Goal: Transaction & Acquisition: Purchase product/service

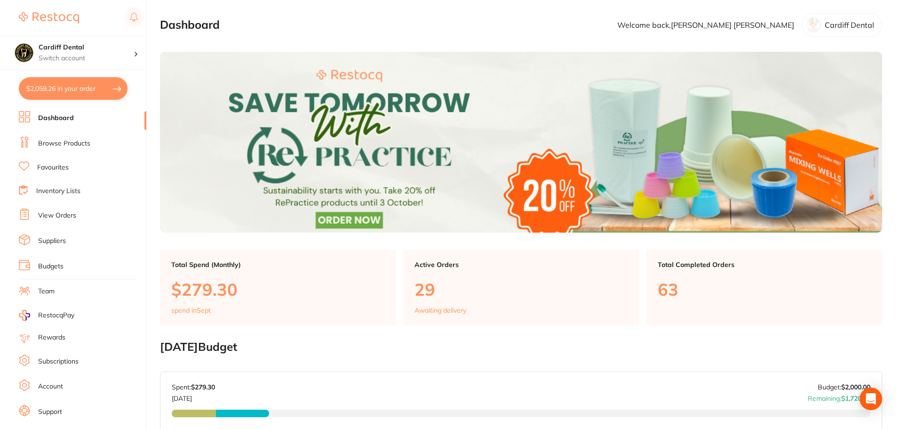
click at [100, 91] on button "$2,059.26 in your order" at bounding box center [73, 88] width 109 height 23
checkbox input "true"
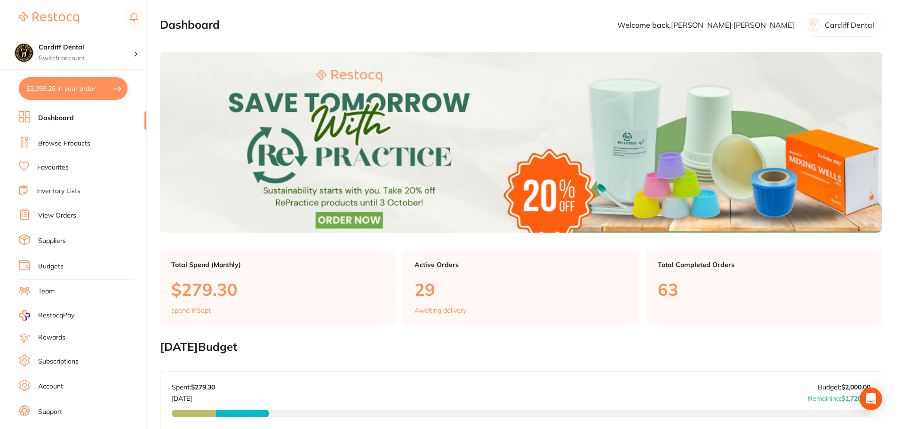
checkbox input "true"
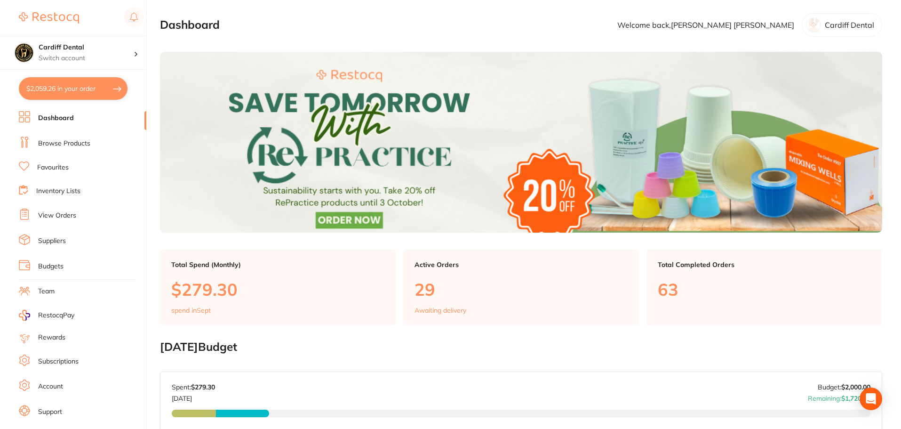
checkbox input "true"
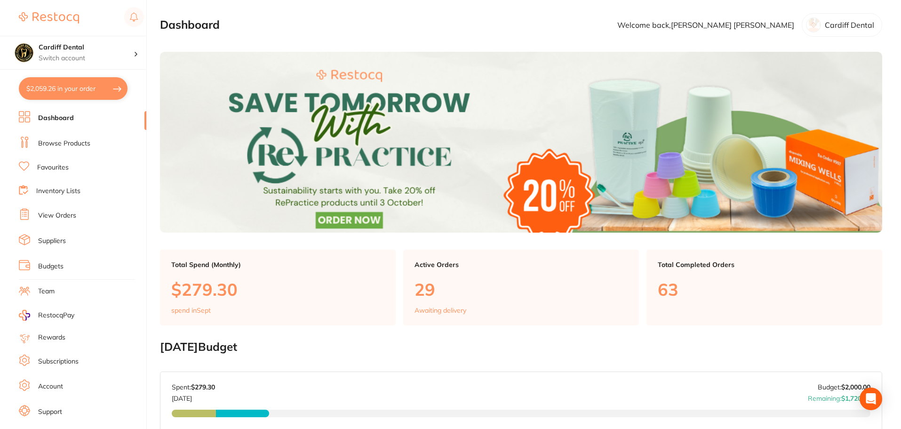
checkbox input "true"
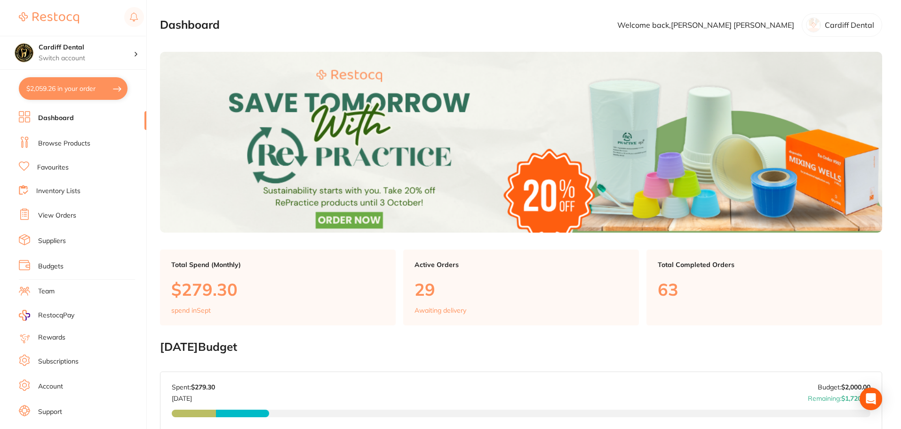
checkbox input "true"
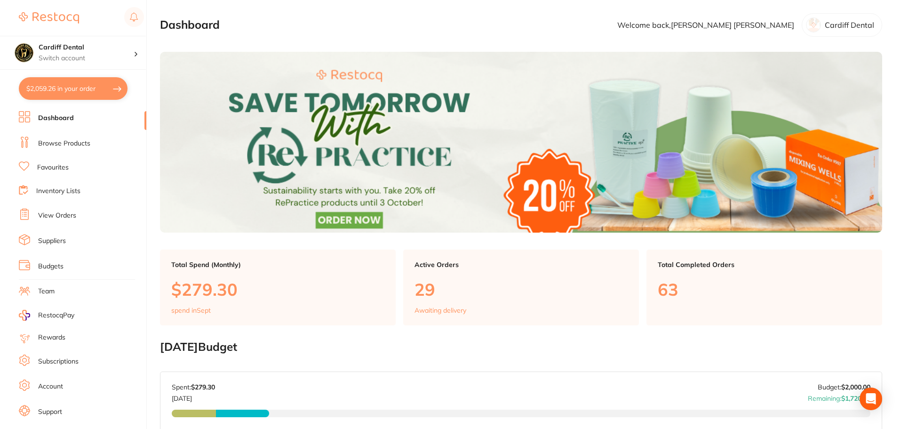
checkbox input "true"
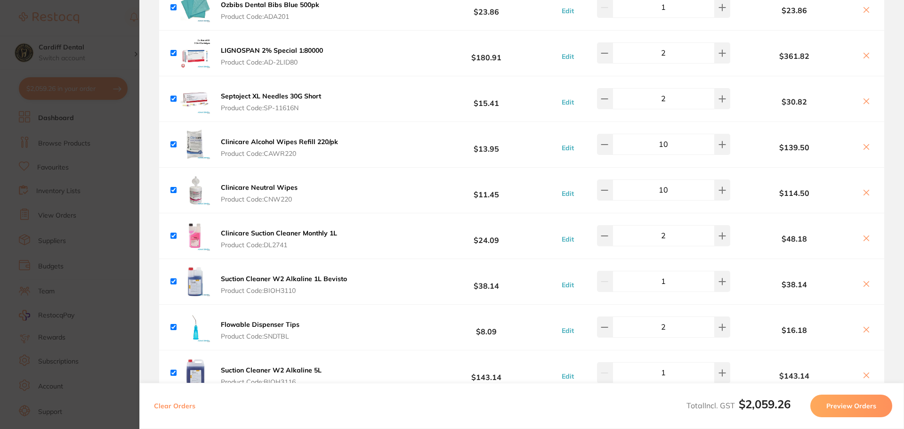
scroll to position [424, 0]
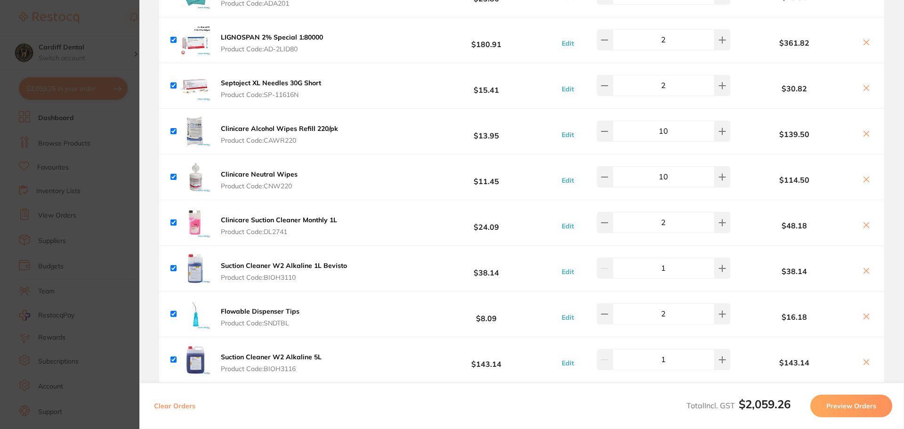
click at [862, 225] on icon at bounding box center [866, 225] width 8 height 8
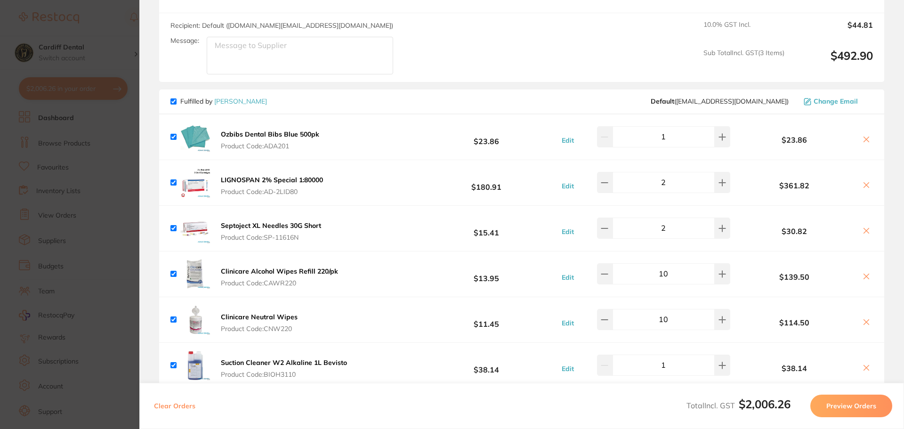
scroll to position [282, 0]
click at [864, 136] on icon at bounding box center [866, 138] width 8 height 8
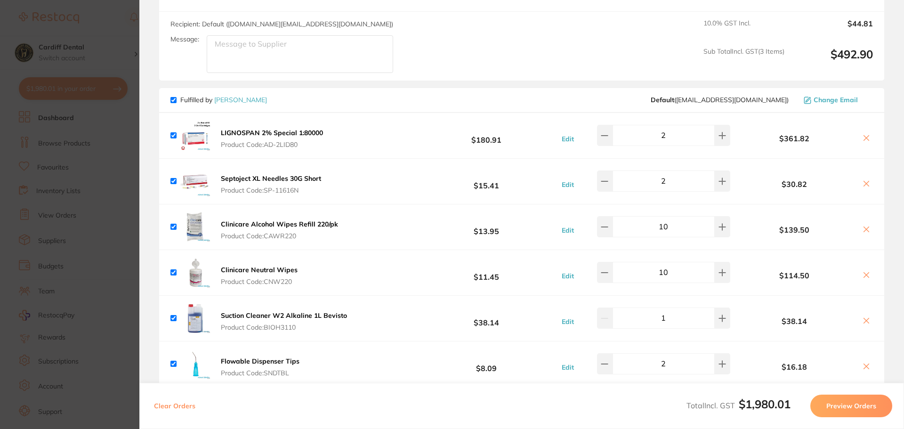
click at [864, 137] on icon at bounding box center [866, 138] width 5 height 5
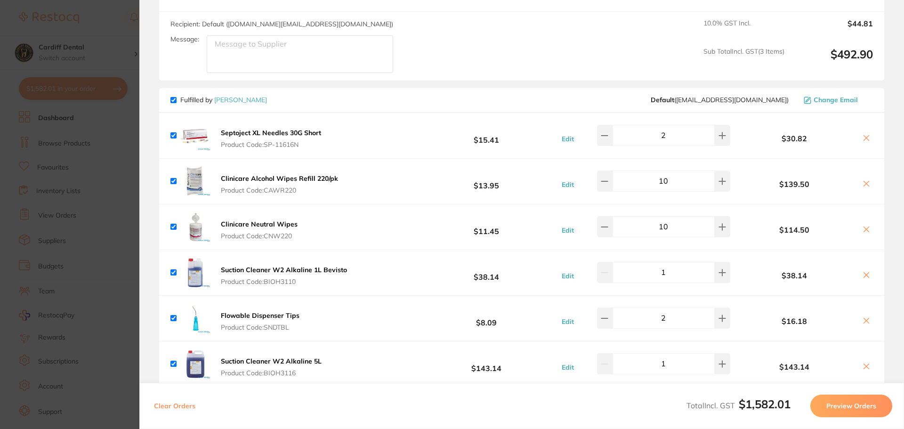
click at [864, 136] on icon at bounding box center [866, 138] width 8 height 8
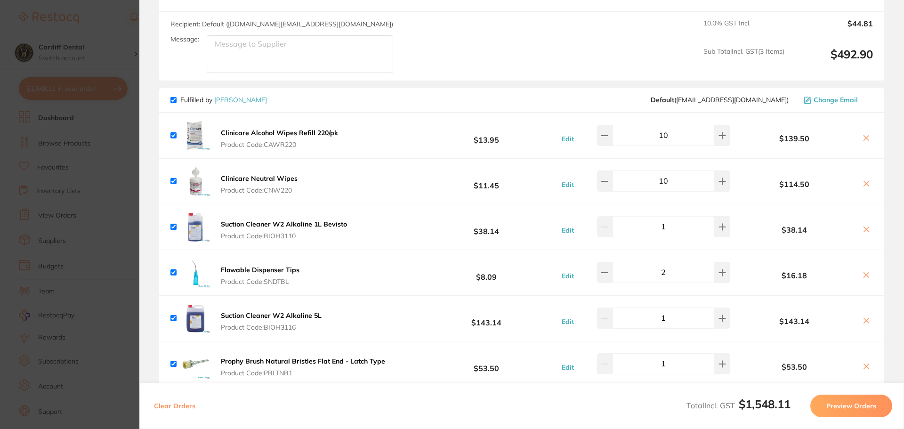
click at [864, 139] on icon at bounding box center [866, 138] width 5 height 5
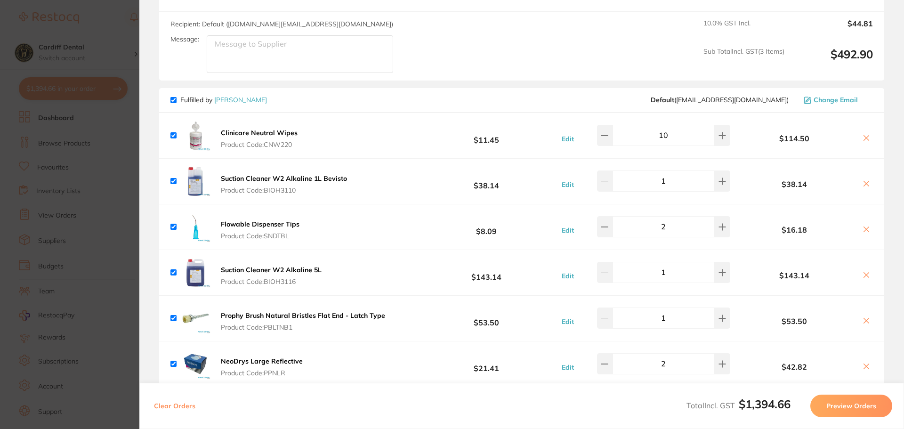
click at [864, 139] on icon at bounding box center [866, 138] width 5 height 5
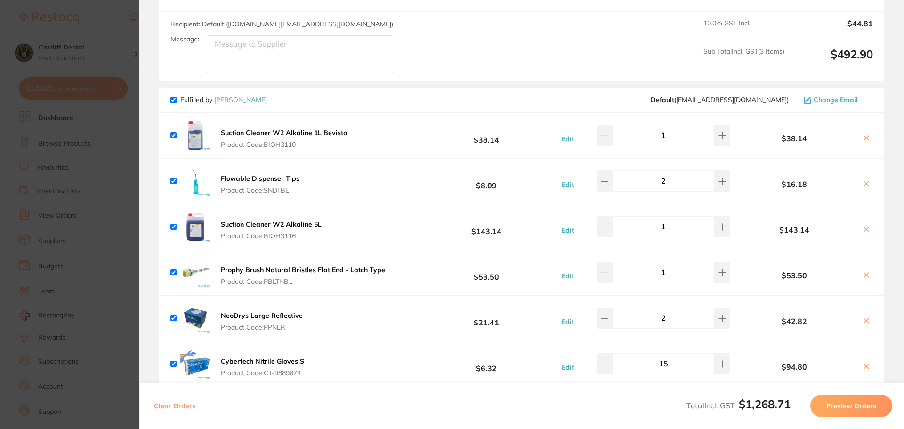
click at [864, 136] on icon at bounding box center [866, 138] width 8 height 8
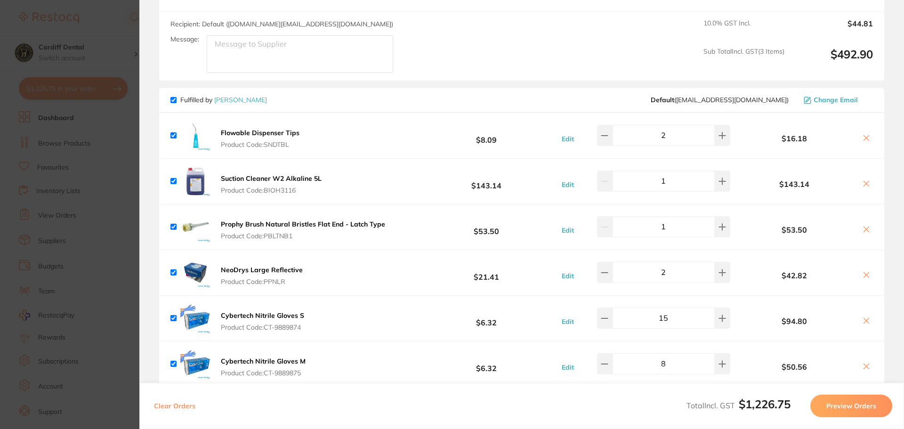
click at [864, 139] on icon at bounding box center [866, 138] width 5 height 5
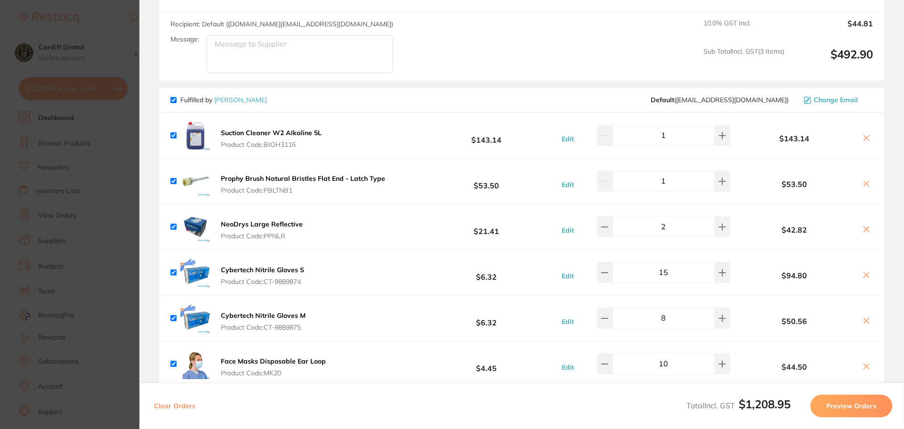
click at [864, 137] on icon at bounding box center [866, 138] width 5 height 5
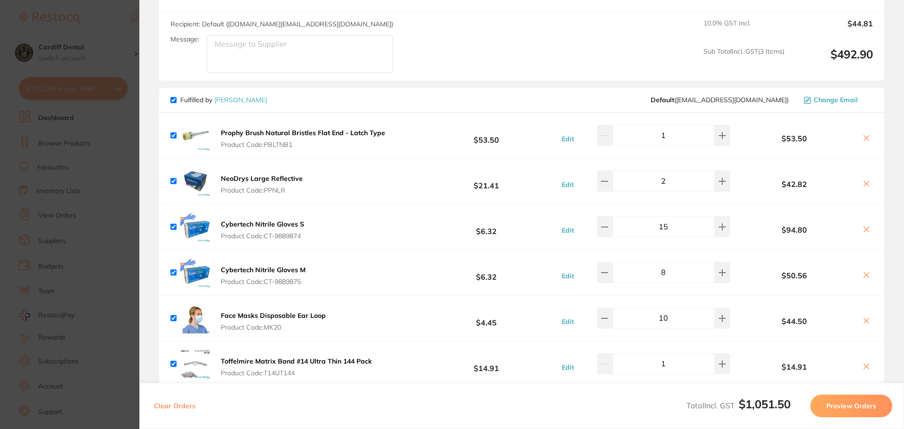
click at [863, 140] on icon at bounding box center [866, 138] width 8 height 8
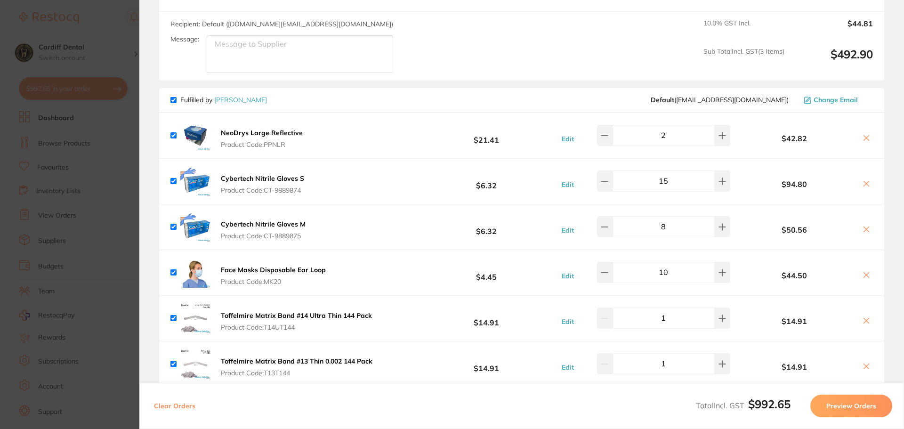
click at [862, 139] on icon at bounding box center [866, 138] width 8 height 8
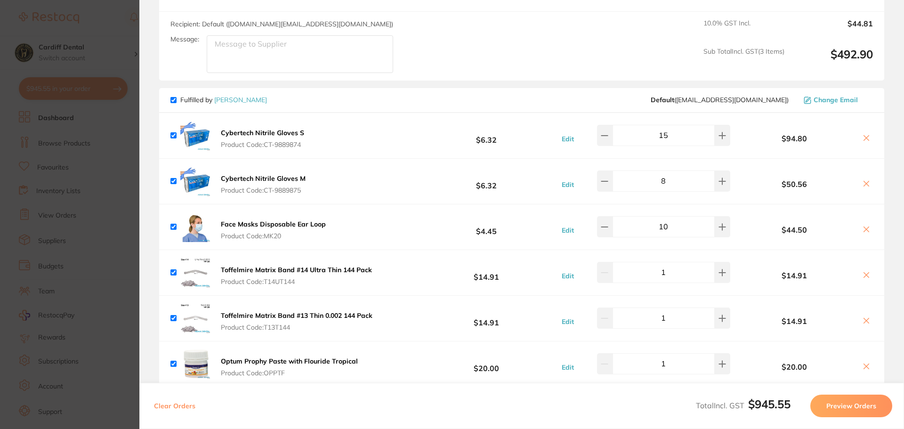
click at [862, 142] on icon at bounding box center [866, 138] width 8 height 8
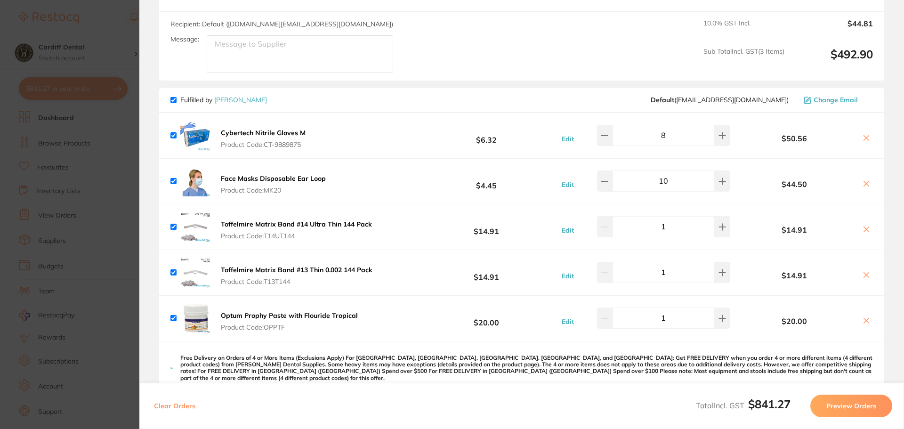
click at [867, 138] on icon at bounding box center [866, 138] width 8 height 8
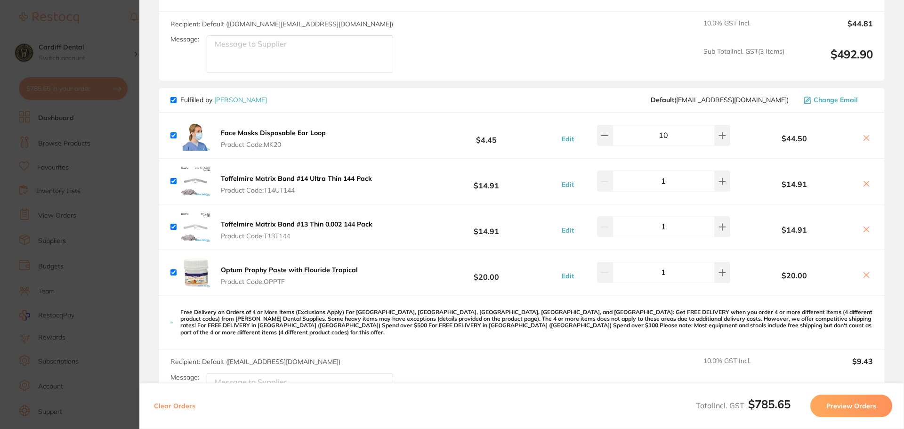
click at [864, 139] on icon at bounding box center [866, 138] width 5 height 5
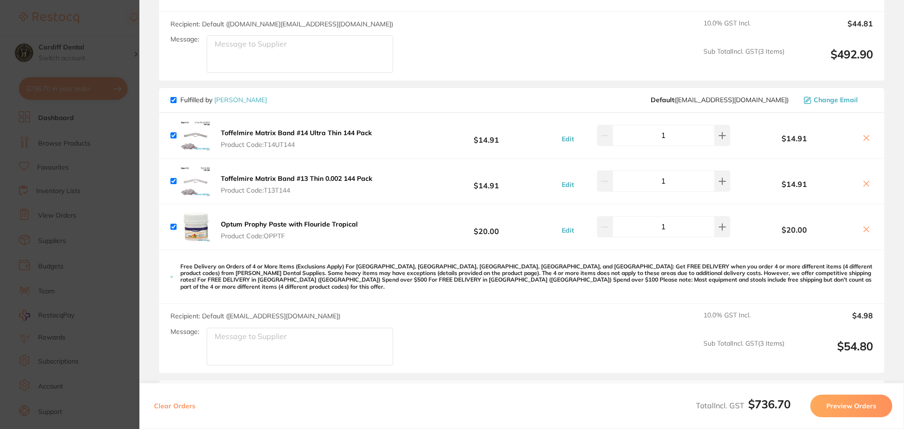
click at [864, 140] on icon at bounding box center [866, 138] width 8 height 8
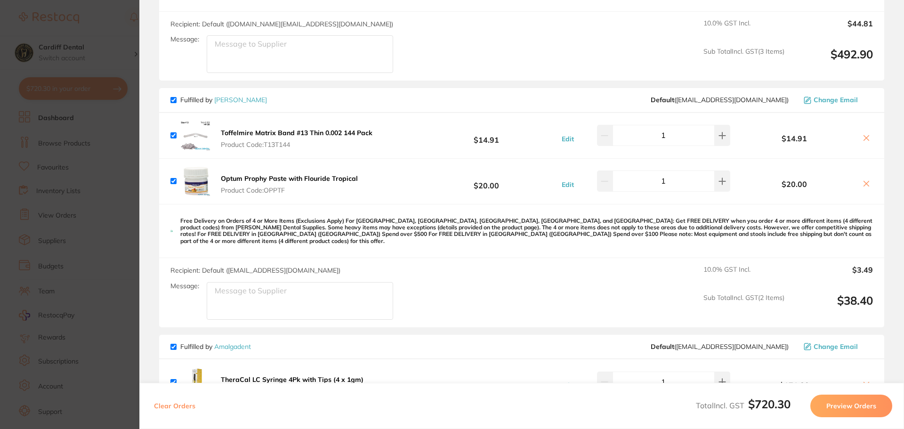
click at [864, 140] on icon at bounding box center [866, 138] width 8 height 8
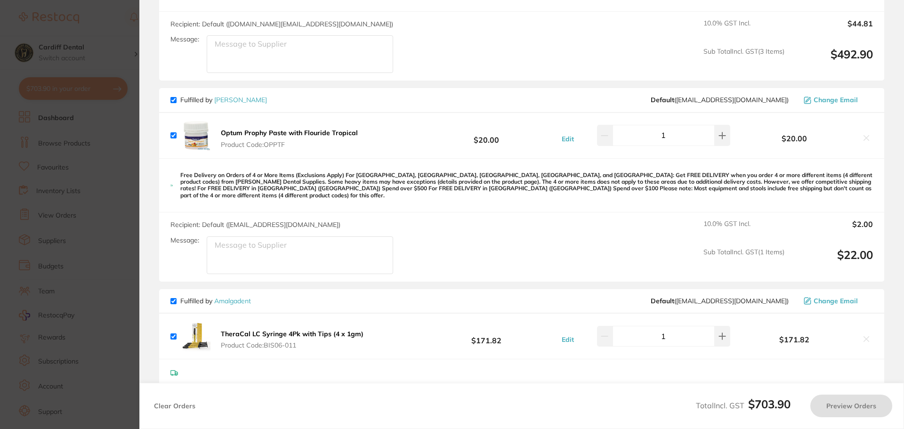
click at [864, 137] on icon at bounding box center [866, 138] width 8 height 8
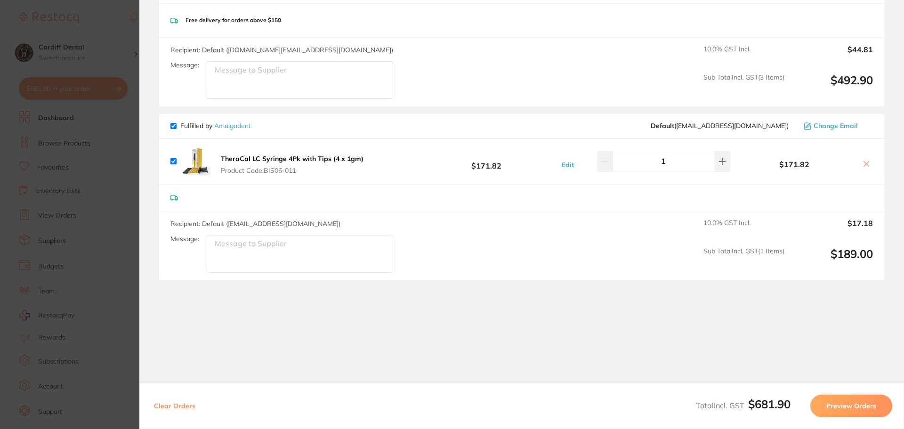
scroll to position [68, 0]
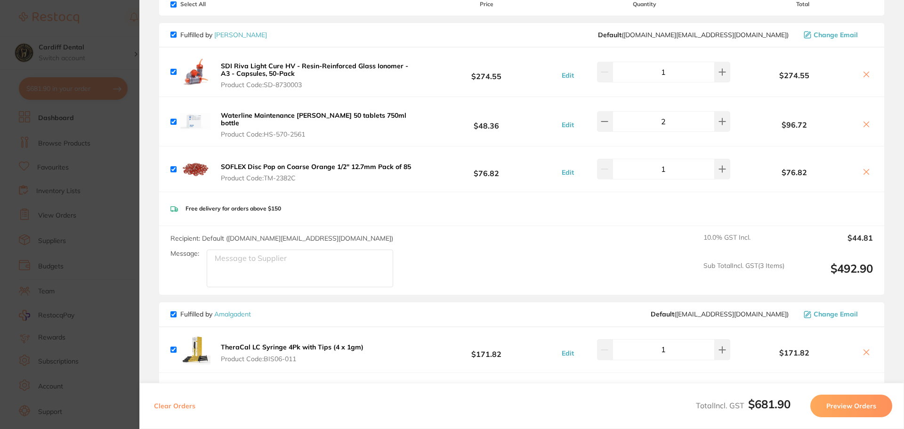
click at [864, 122] on icon at bounding box center [866, 125] width 8 height 8
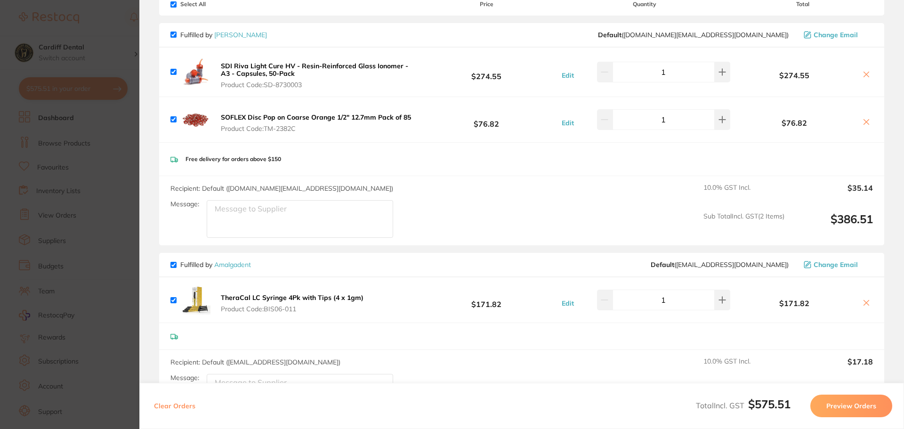
click at [864, 72] on icon at bounding box center [866, 74] width 5 height 5
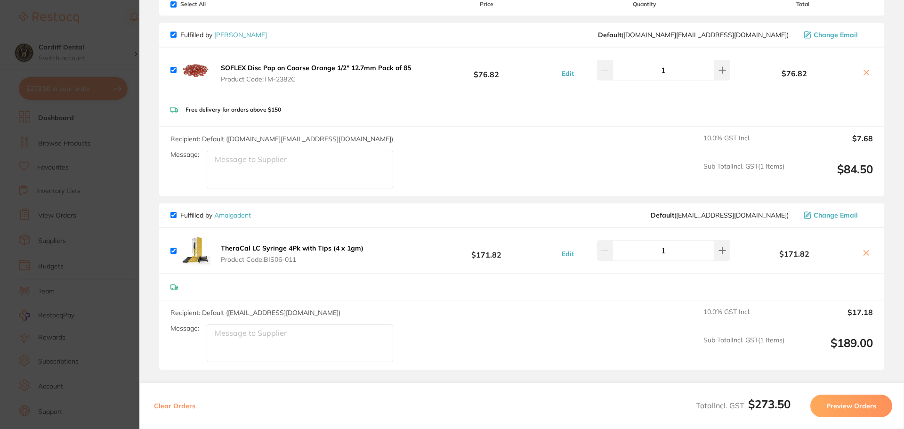
click at [862, 73] on icon at bounding box center [866, 73] width 8 height 8
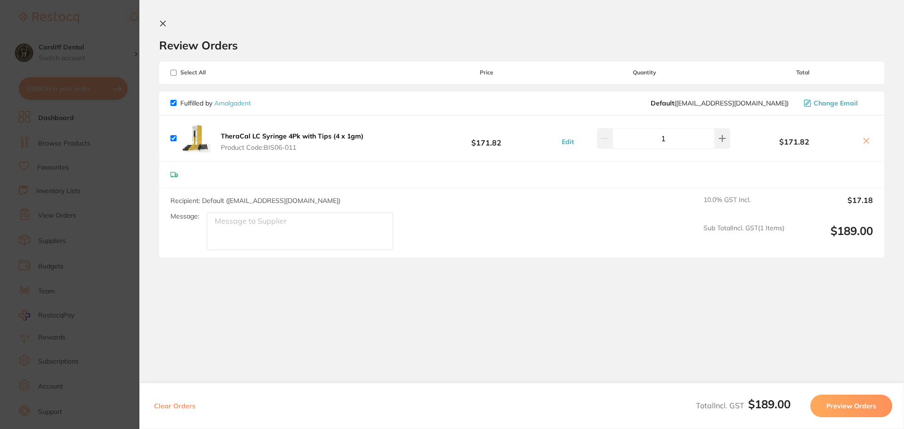
scroll to position [0, 0]
checkbox input "true"
click at [164, 23] on icon at bounding box center [163, 23] width 5 height 5
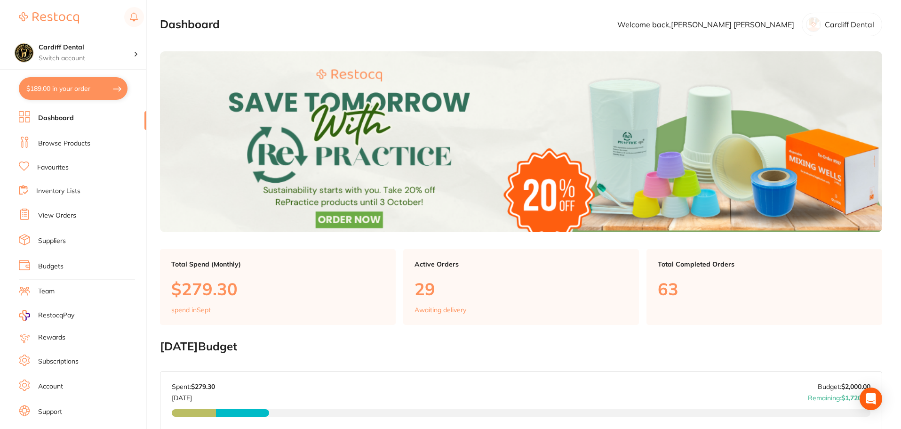
click at [84, 87] on button "$189.00 in your order" at bounding box center [73, 88] width 109 height 23
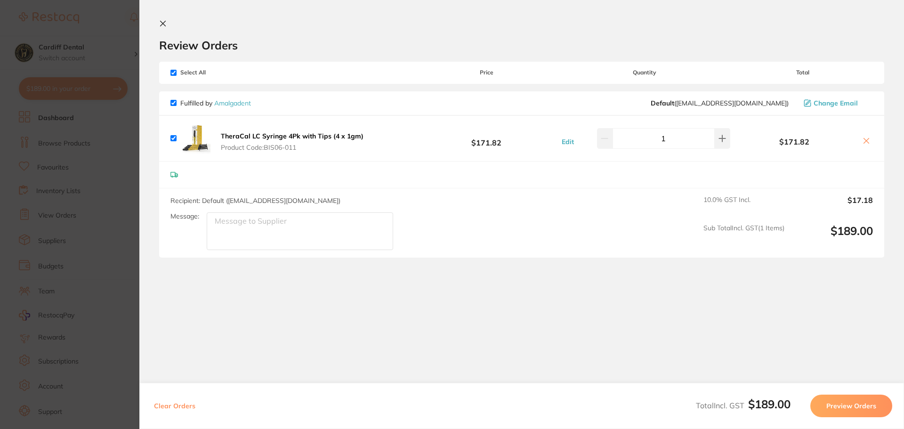
click at [853, 405] on button "Preview Orders" at bounding box center [851, 405] width 82 height 23
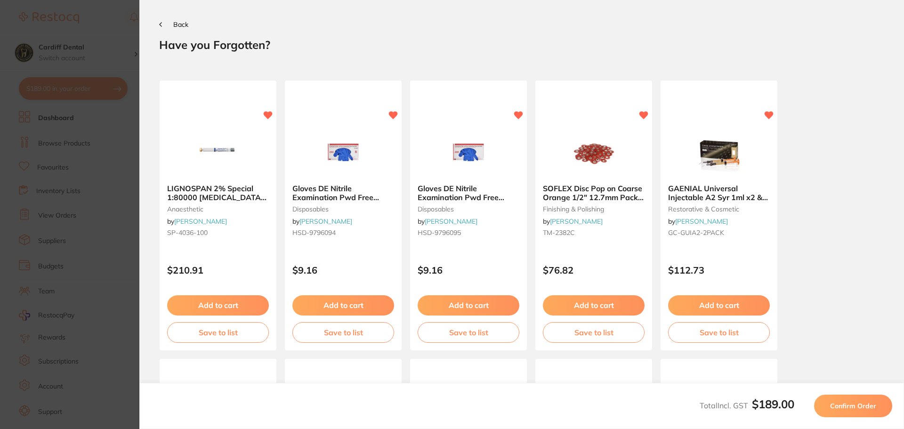
click at [161, 25] on icon at bounding box center [161, 25] width 2 height 4
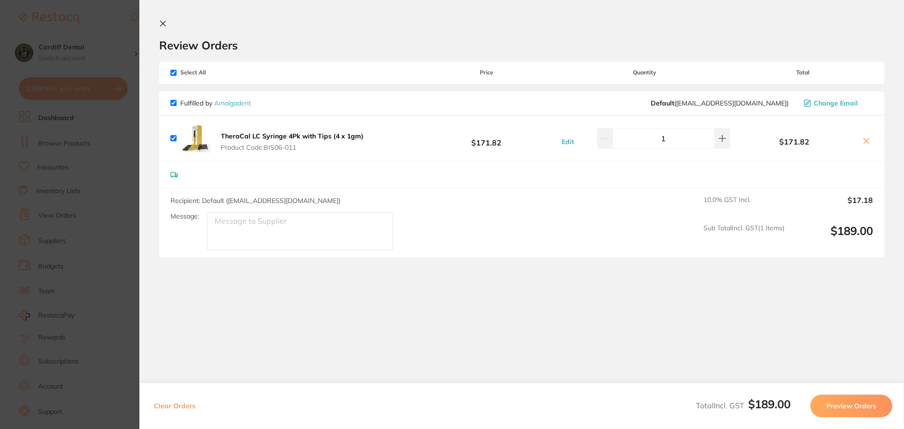
click at [845, 407] on button "Preview Orders" at bounding box center [851, 405] width 82 height 23
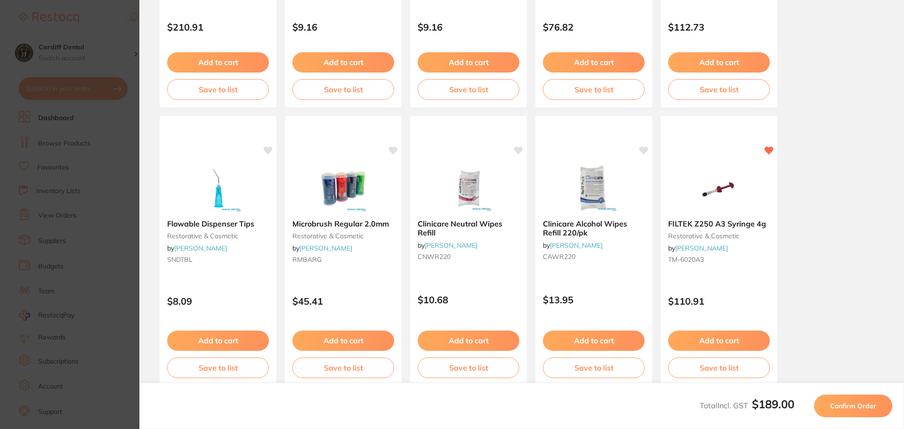
scroll to position [220, 0]
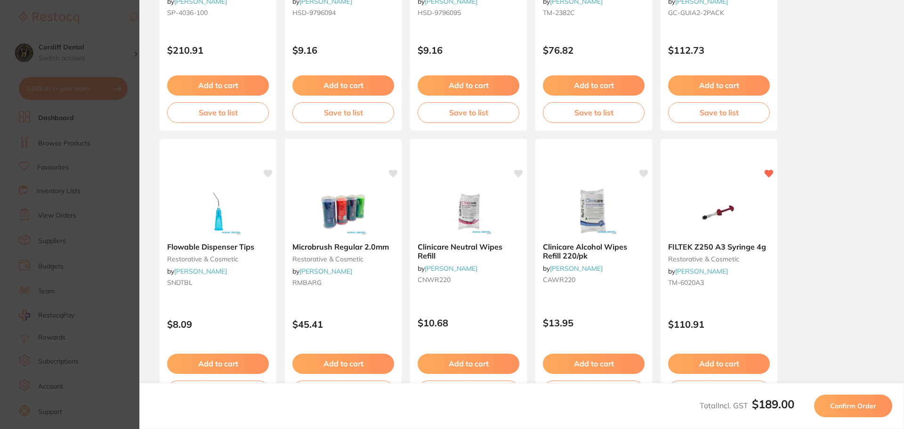
click at [852, 407] on span "Confirm Order" at bounding box center [853, 406] width 46 height 8
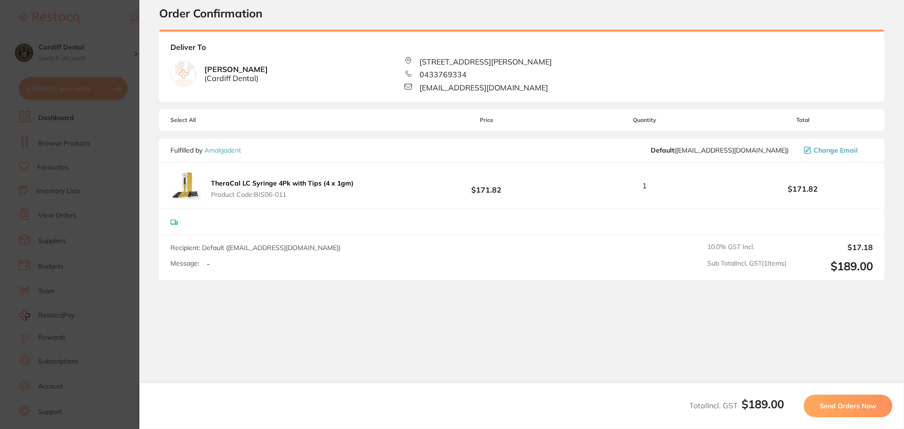
scroll to position [0, 0]
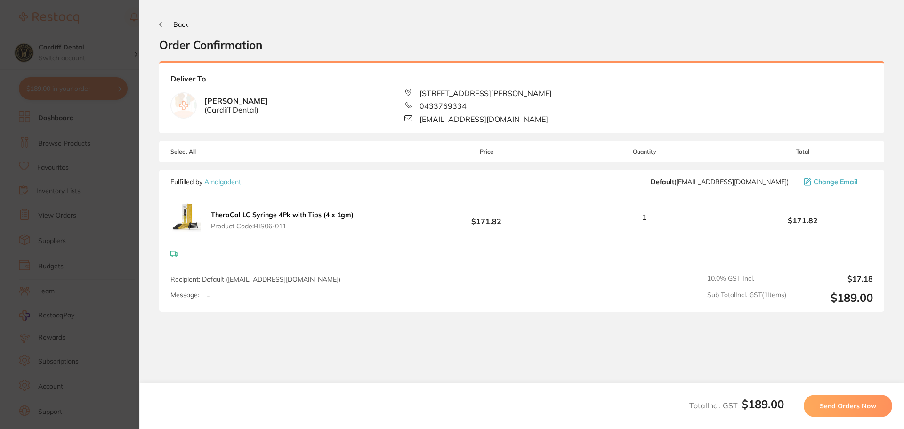
click at [843, 405] on span "Send Orders Now" at bounding box center [848, 406] width 56 height 8
